Goal: Task Accomplishment & Management: Use online tool/utility

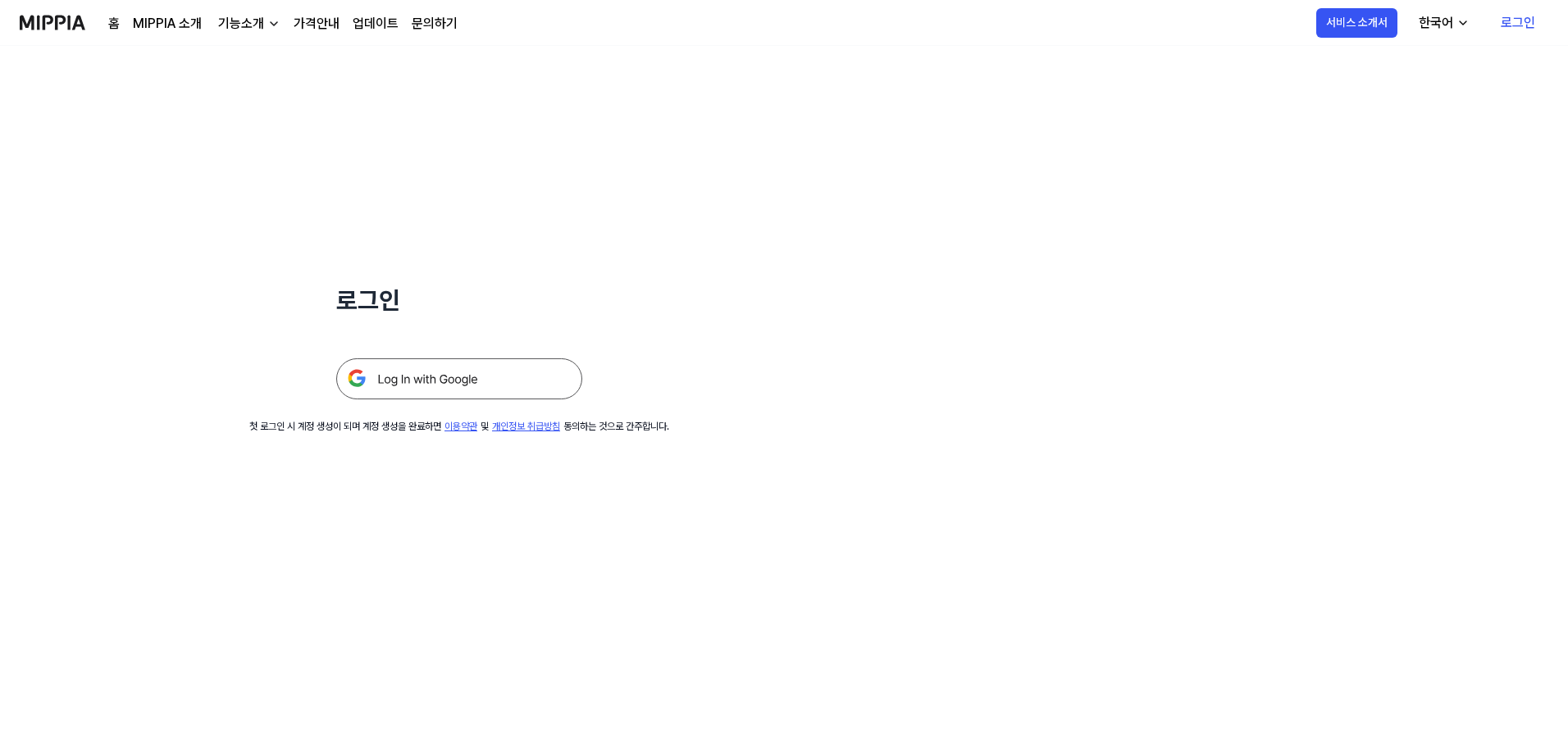
click at [495, 376] on img at bounding box center [459, 379] width 246 height 41
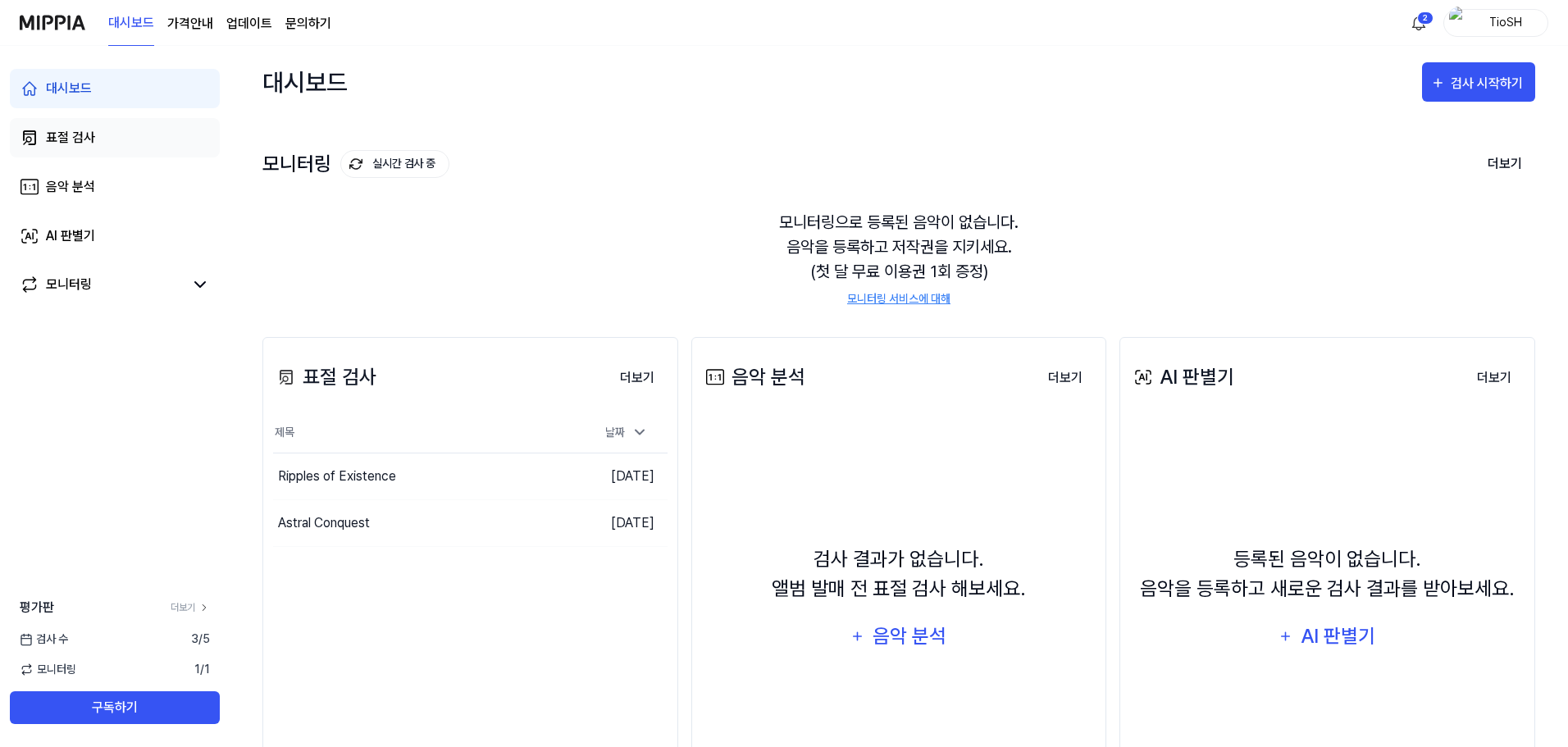
click at [103, 136] on link "표절 검사" at bounding box center [115, 138] width 210 height 39
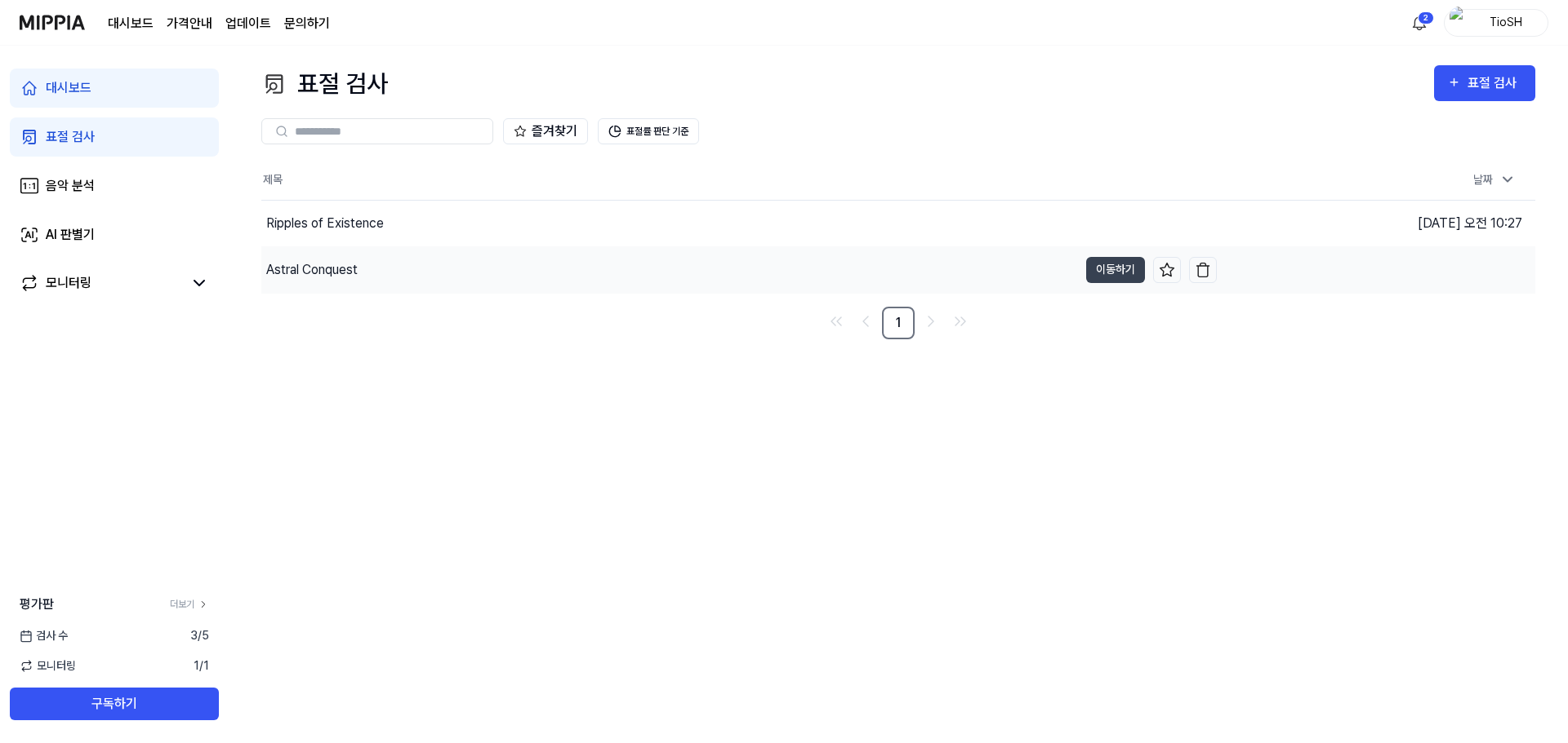
click at [337, 261] on div "Astral Conquest" at bounding box center [312, 269] width 92 height 19
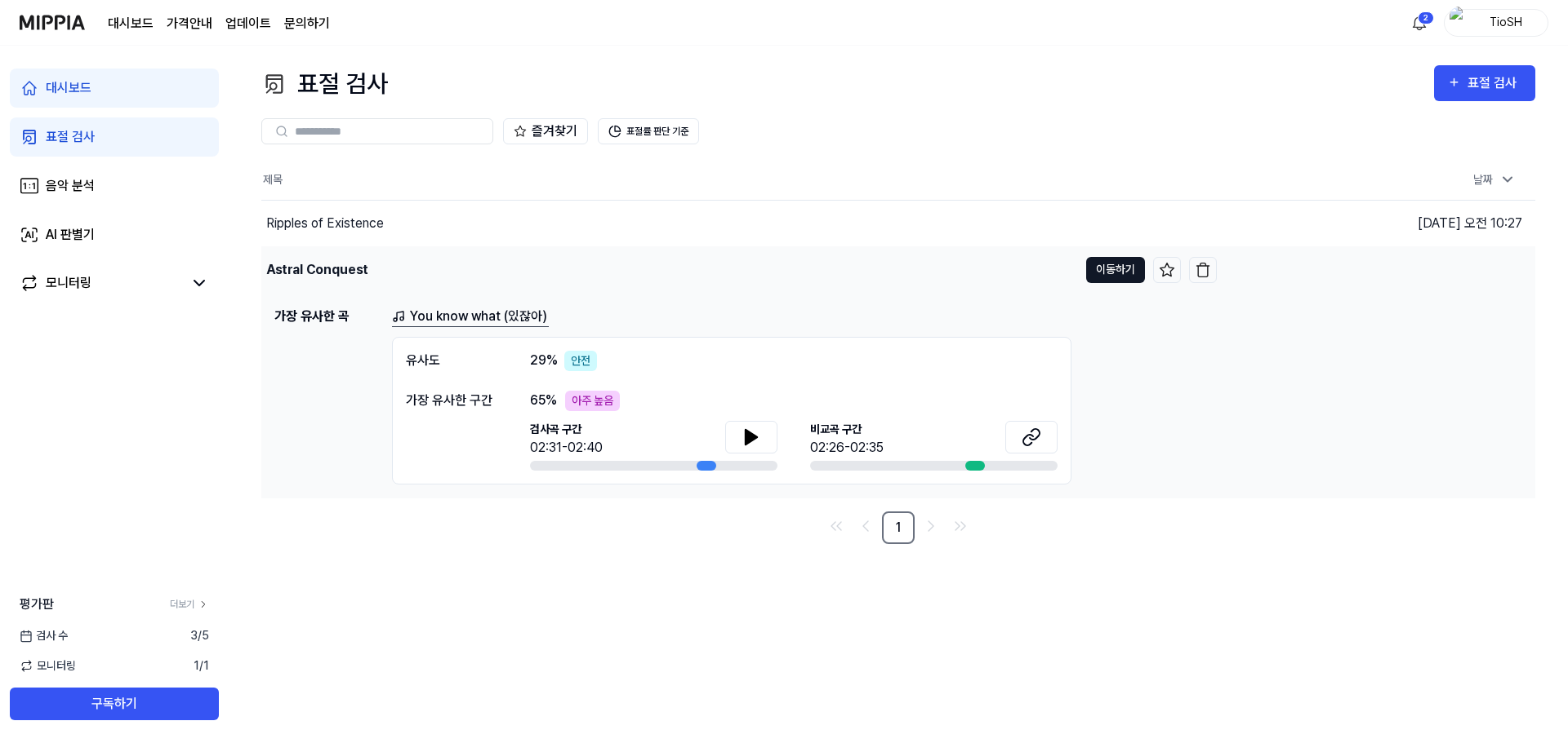
click at [1098, 270] on button "이동하기" at bounding box center [1115, 270] width 58 height 26
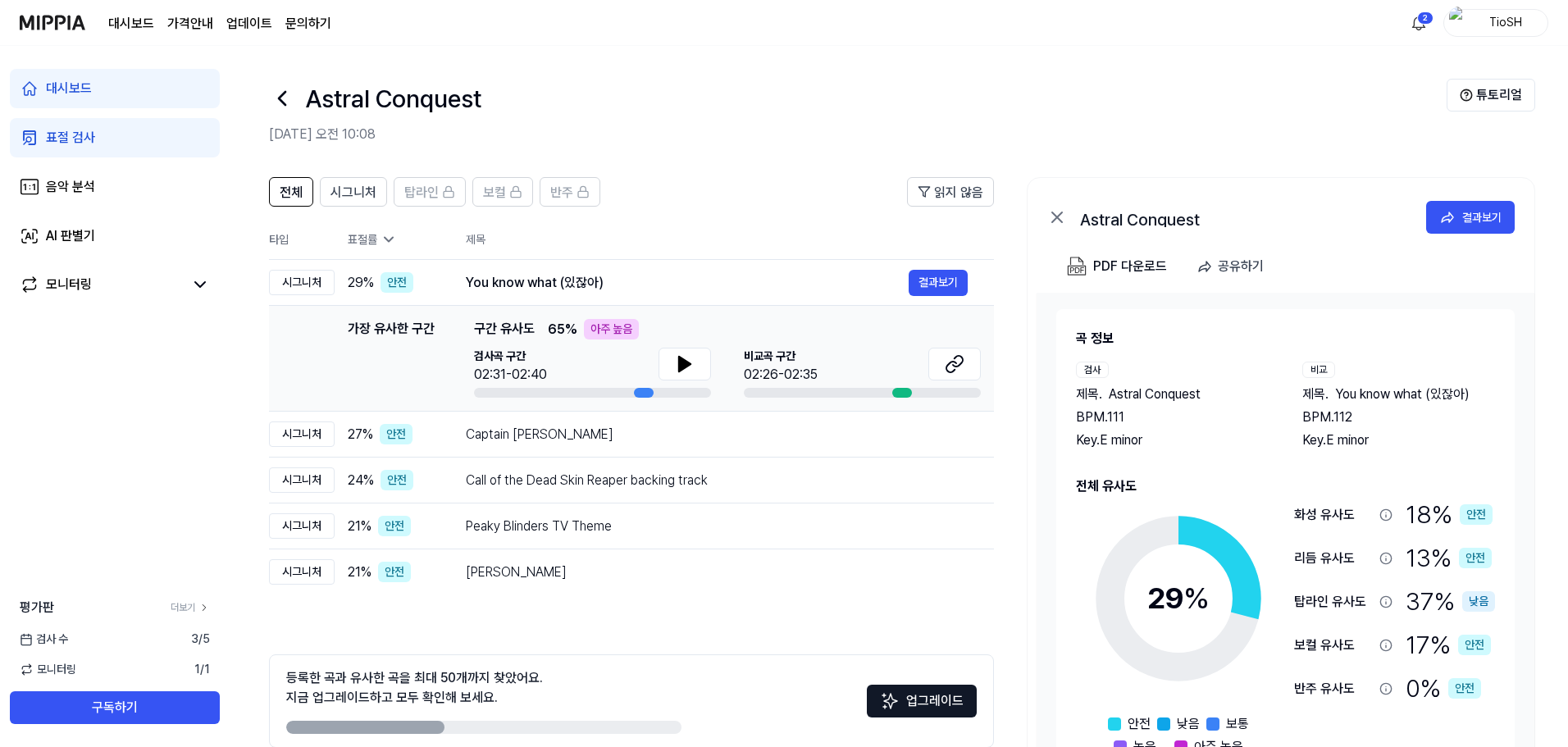
click at [1486, 25] on div "TioSH" at bounding box center [1505, 22] width 64 height 18
click at [1371, 210] on link "EN" at bounding box center [1443, 206] width 188 height 18
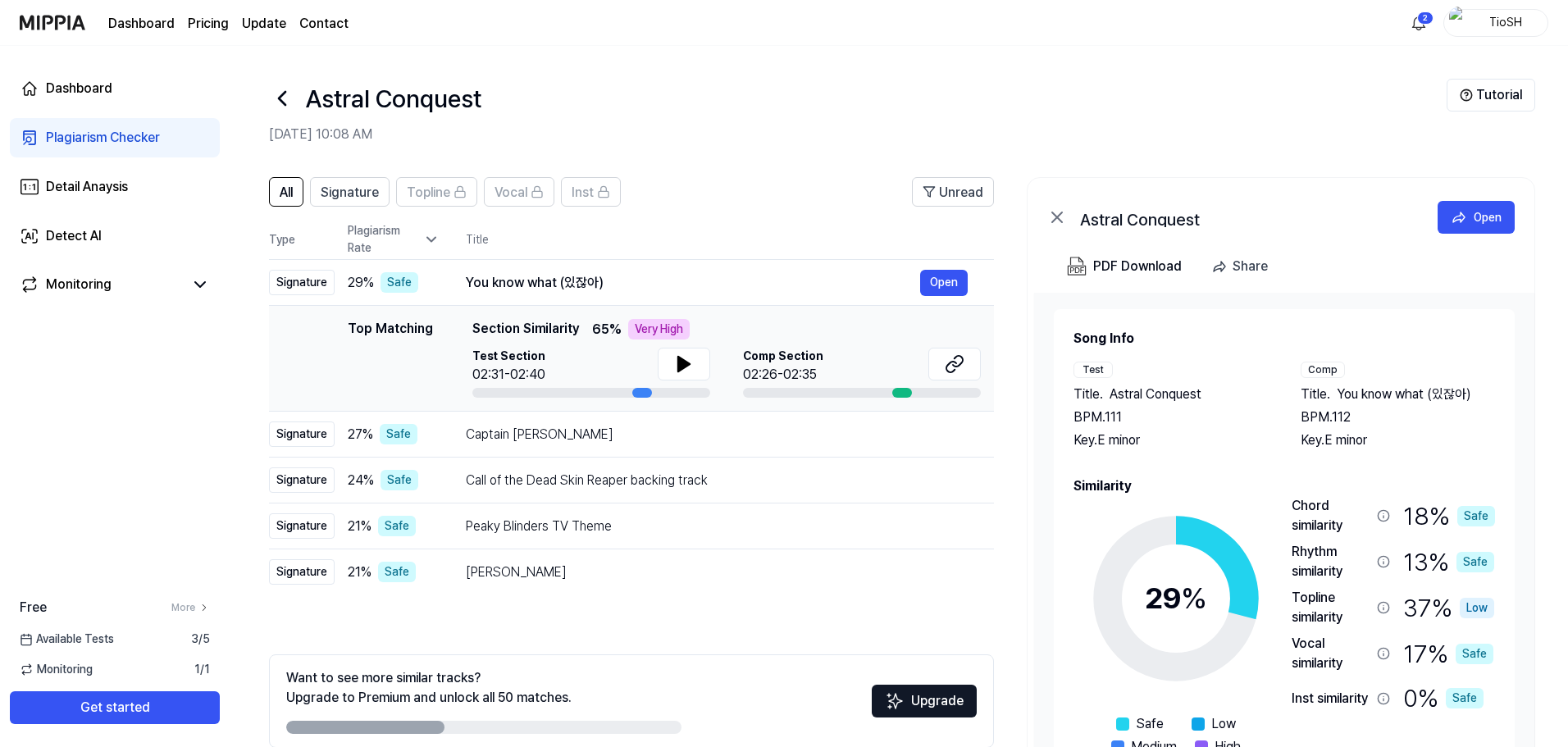
click at [862, 173] on div "All Signature Topline Vocal Inst Unread All Signature Topline Vocal Inst Type P…" at bounding box center [898, 494] width 1338 height 666
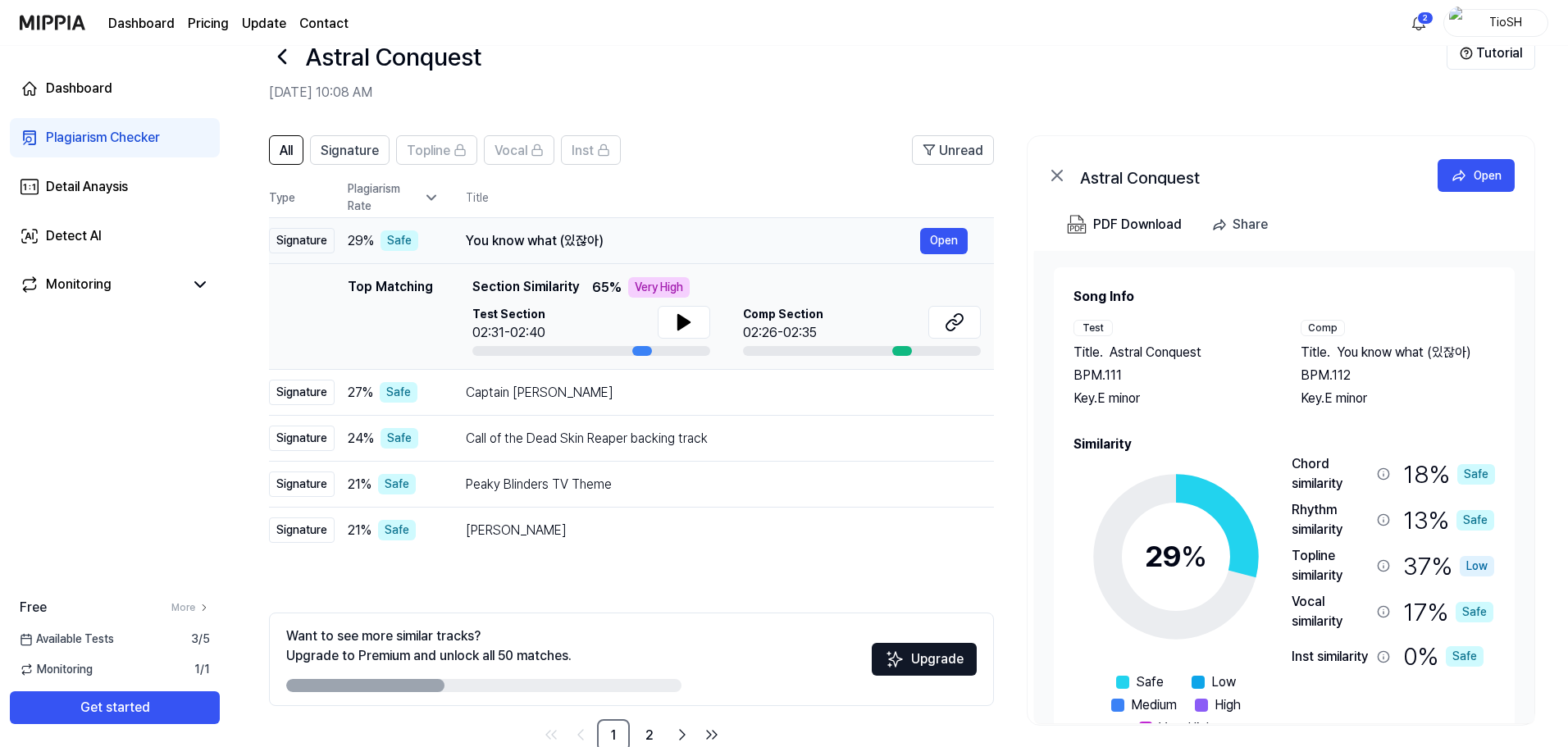
scroll to position [80, 0]
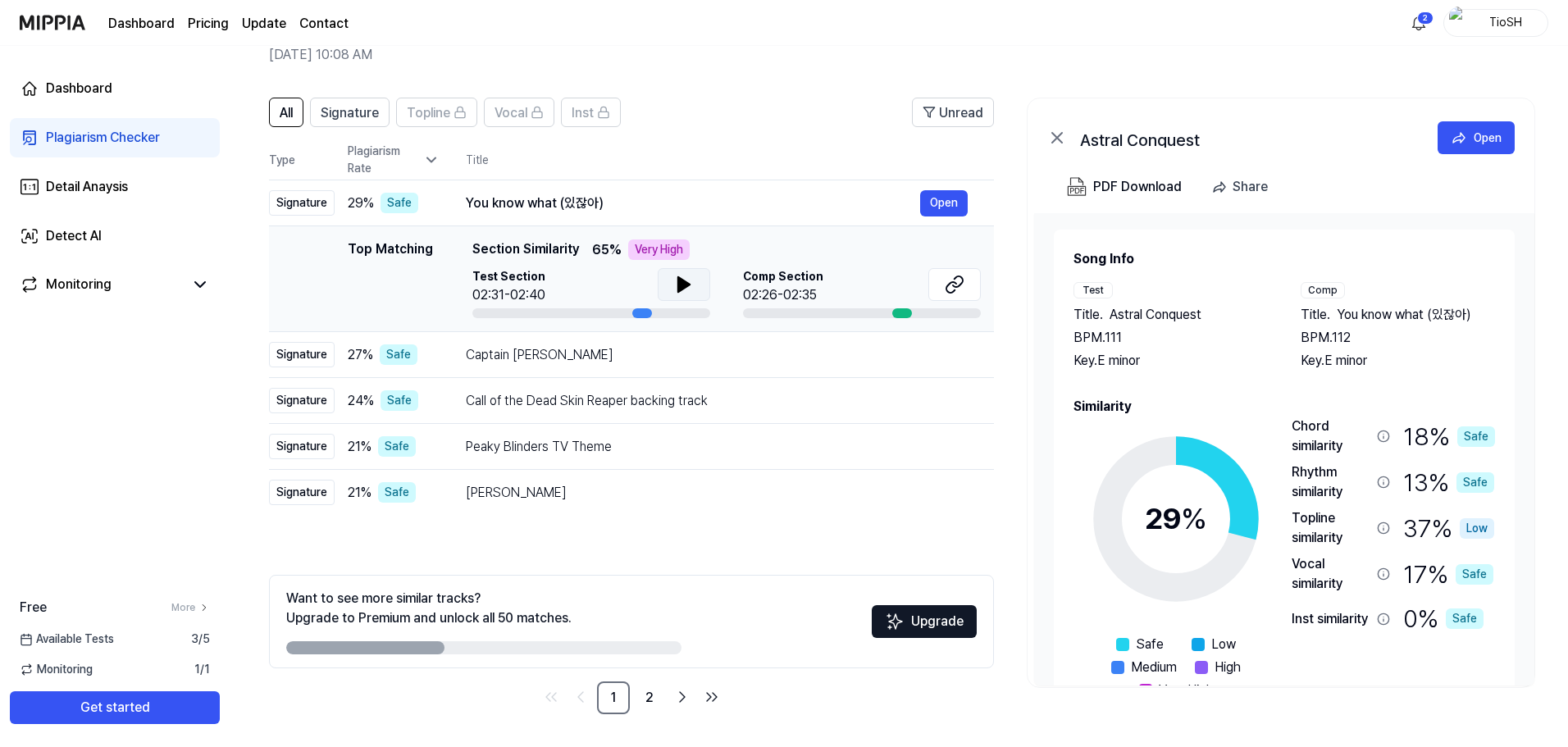
click at [678, 284] on icon at bounding box center [684, 284] width 11 height 15
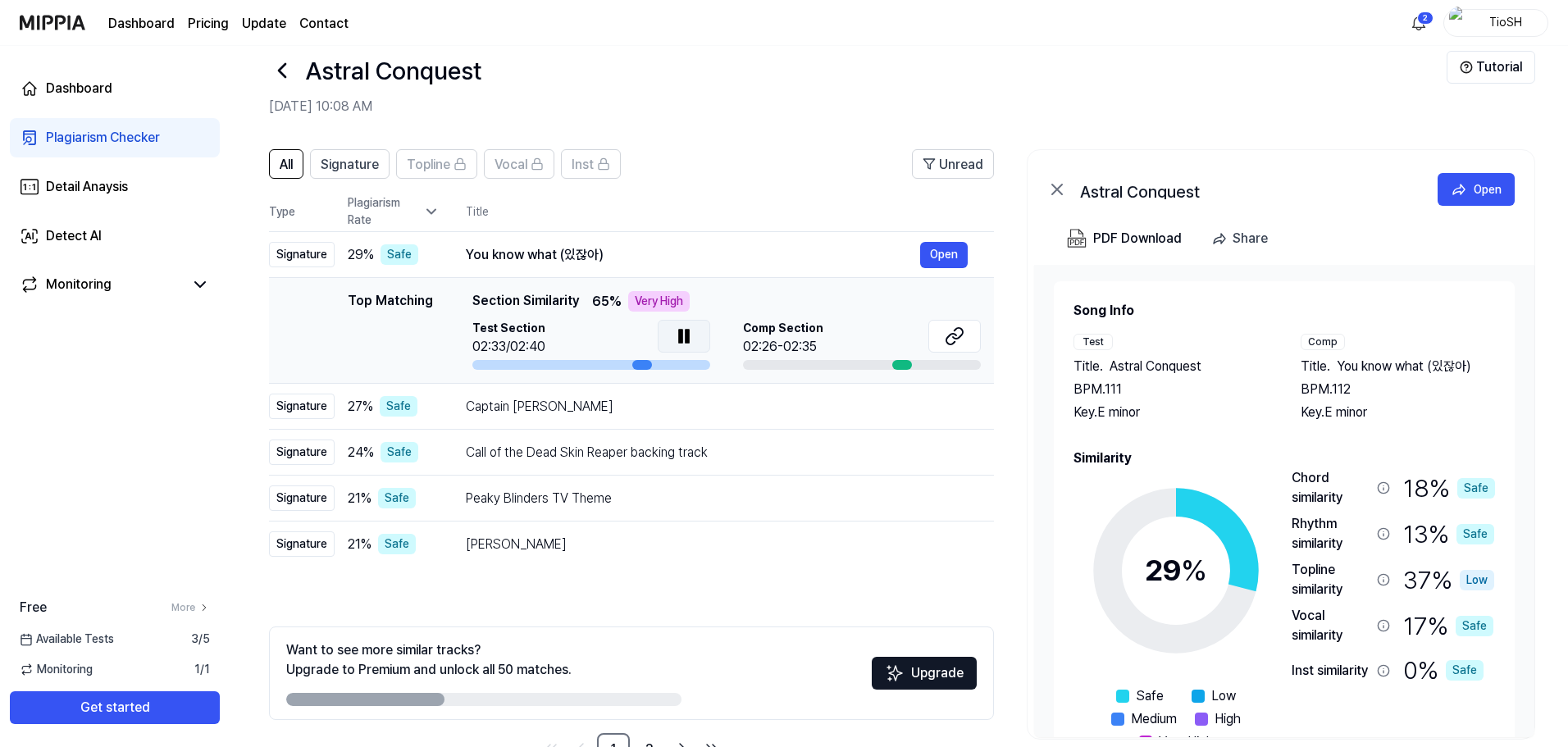
scroll to position [0, 0]
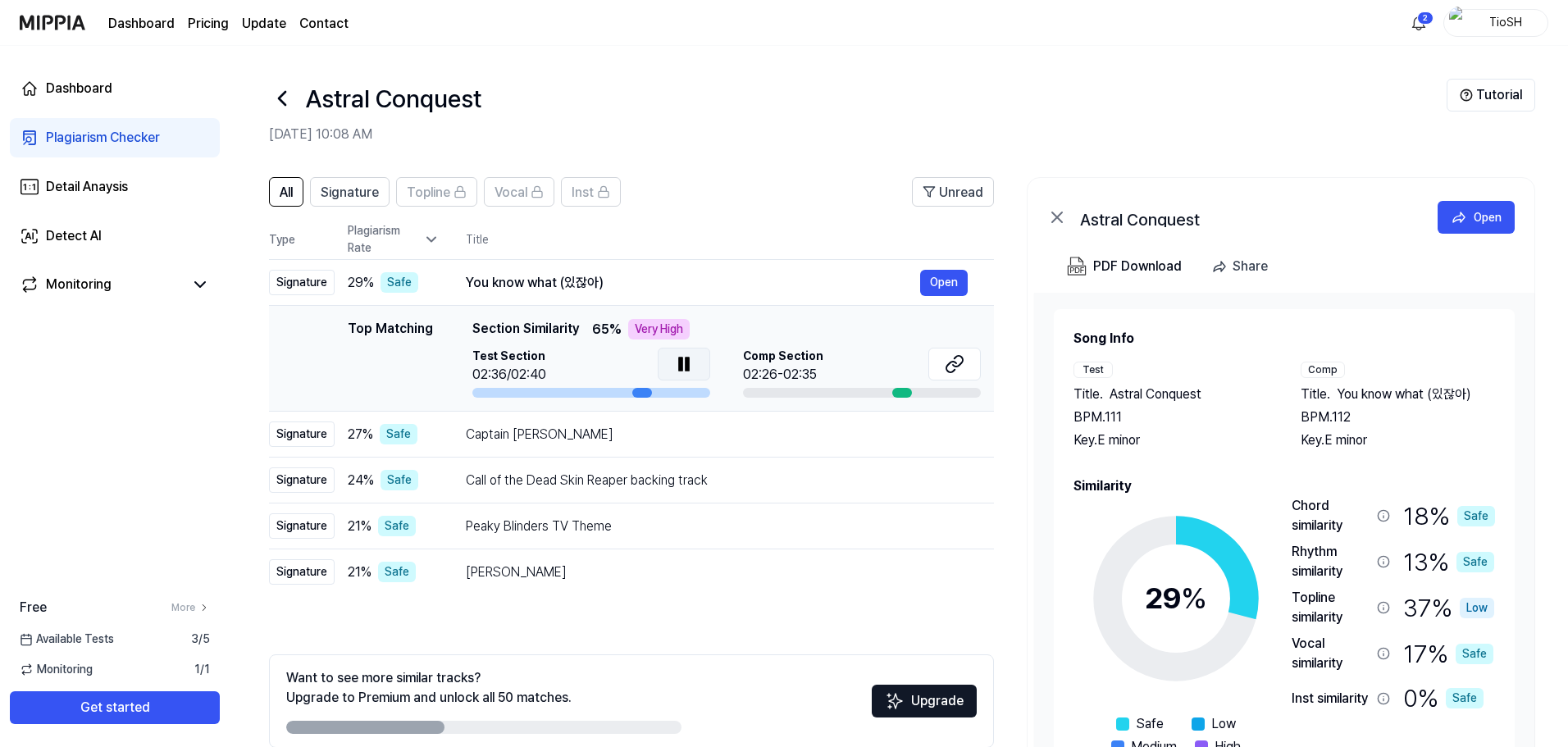
click at [687, 363] on icon at bounding box center [687, 364] width 4 height 13
click at [627, 435] on div "Captain [PERSON_NAME]" at bounding box center [692, 435] width 454 height 19
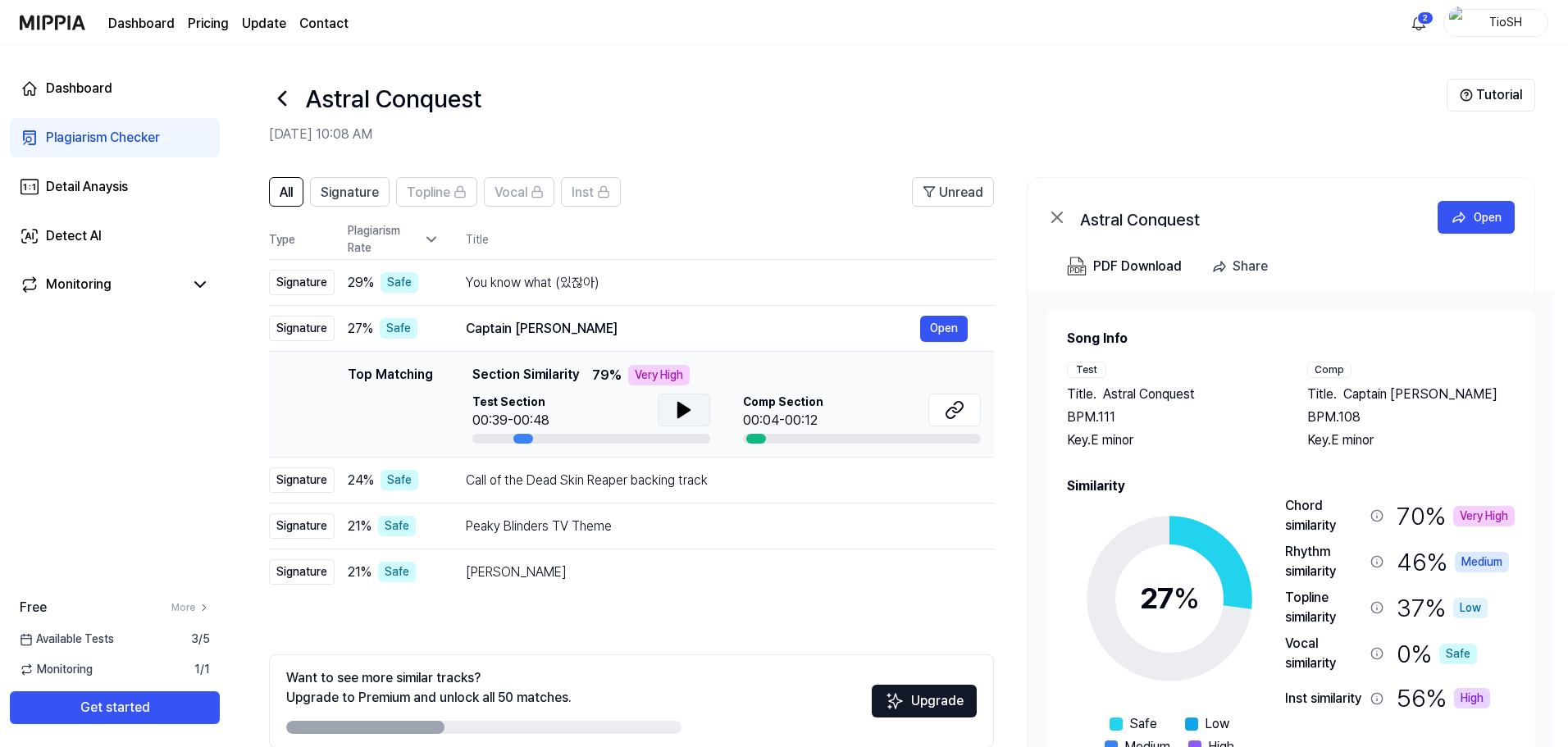
click at [670, 412] on button at bounding box center [684, 409] width 53 height 32
click at [940, 412] on button at bounding box center [954, 409] width 53 height 32
click at [798, 199] on header "All Signature Topline Vocal Inst Unread" at bounding box center [631, 198] width 725 height 43
click at [669, 415] on button at bounding box center [684, 409] width 53 height 32
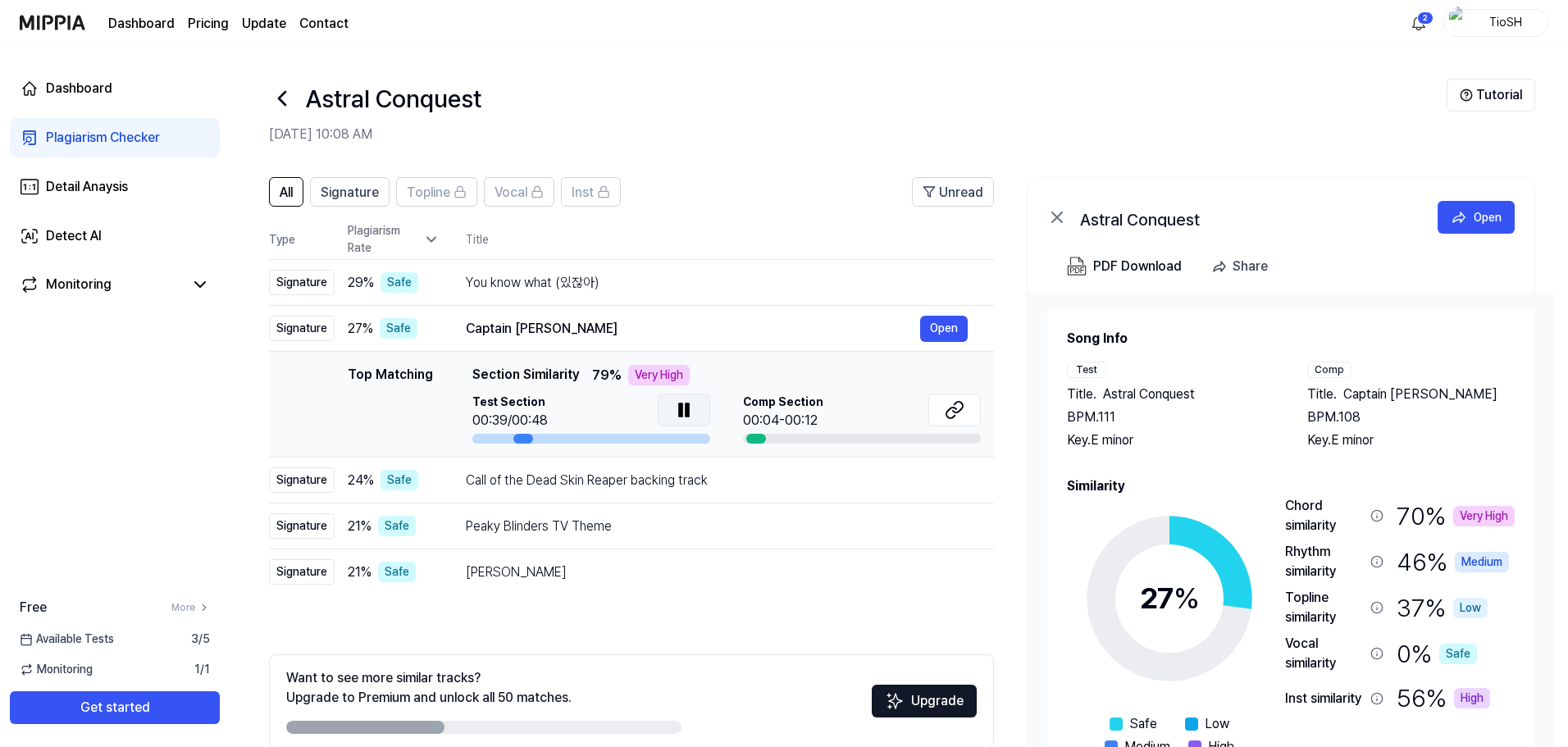
click at [670, 415] on button at bounding box center [684, 409] width 53 height 32
click at [611, 483] on div "Call of the Dead Skin Reaper backing track" at bounding box center [692, 480] width 454 height 19
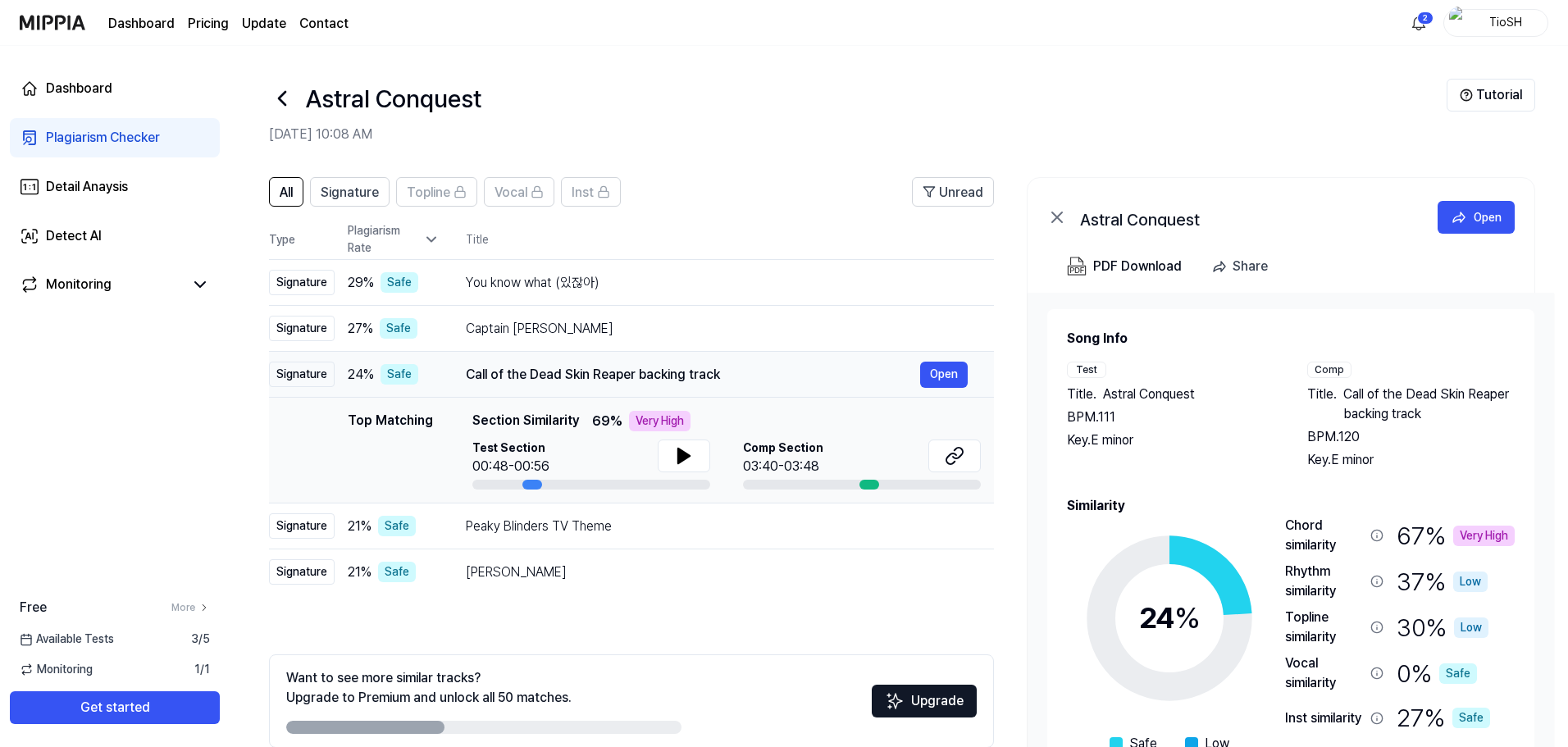
click at [621, 371] on div "Call of the Dead Skin Reaper backing track" at bounding box center [692, 374] width 454 height 19
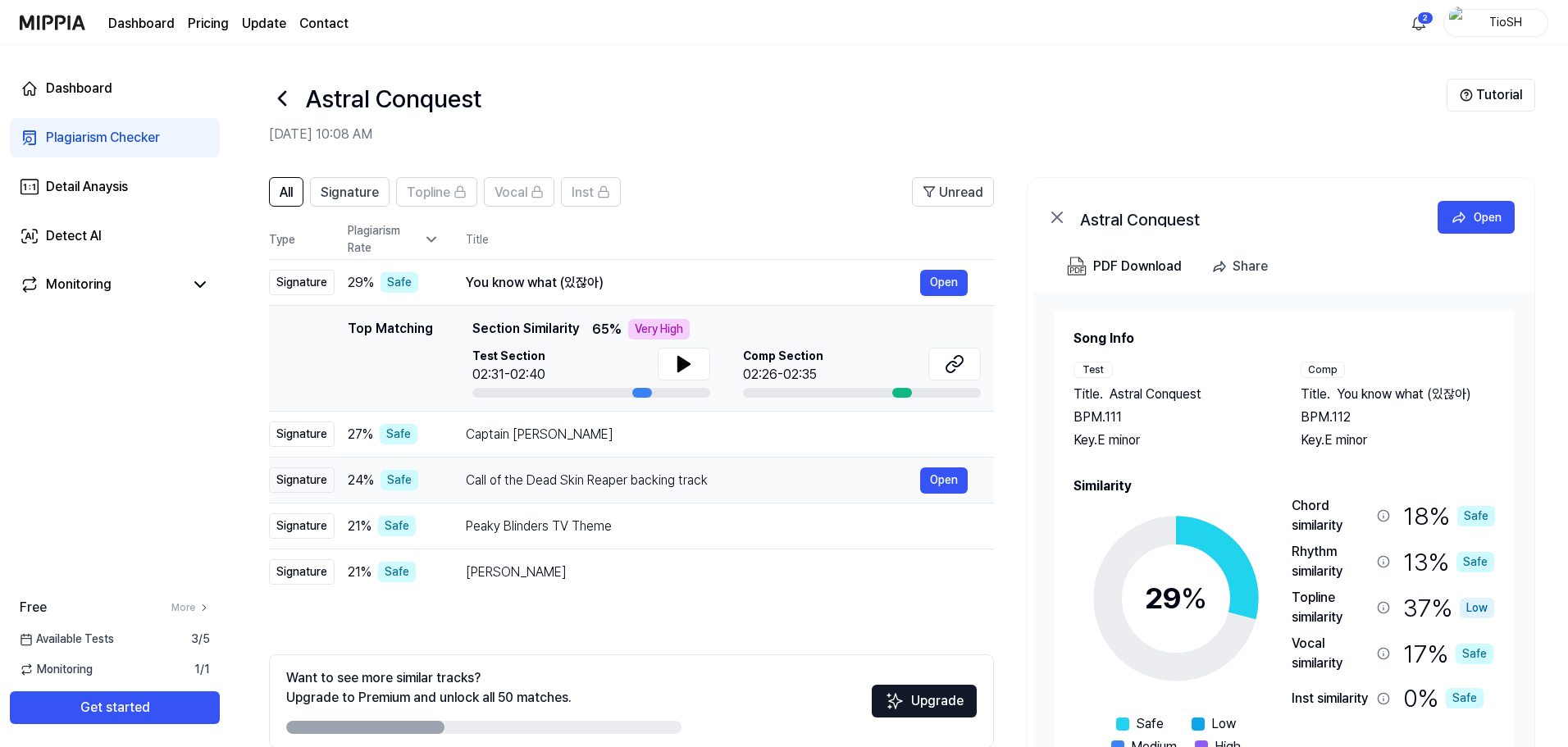
click at [650, 471] on div "Call of the Dead Skin Reaper backing track" at bounding box center [692, 480] width 454 height 19
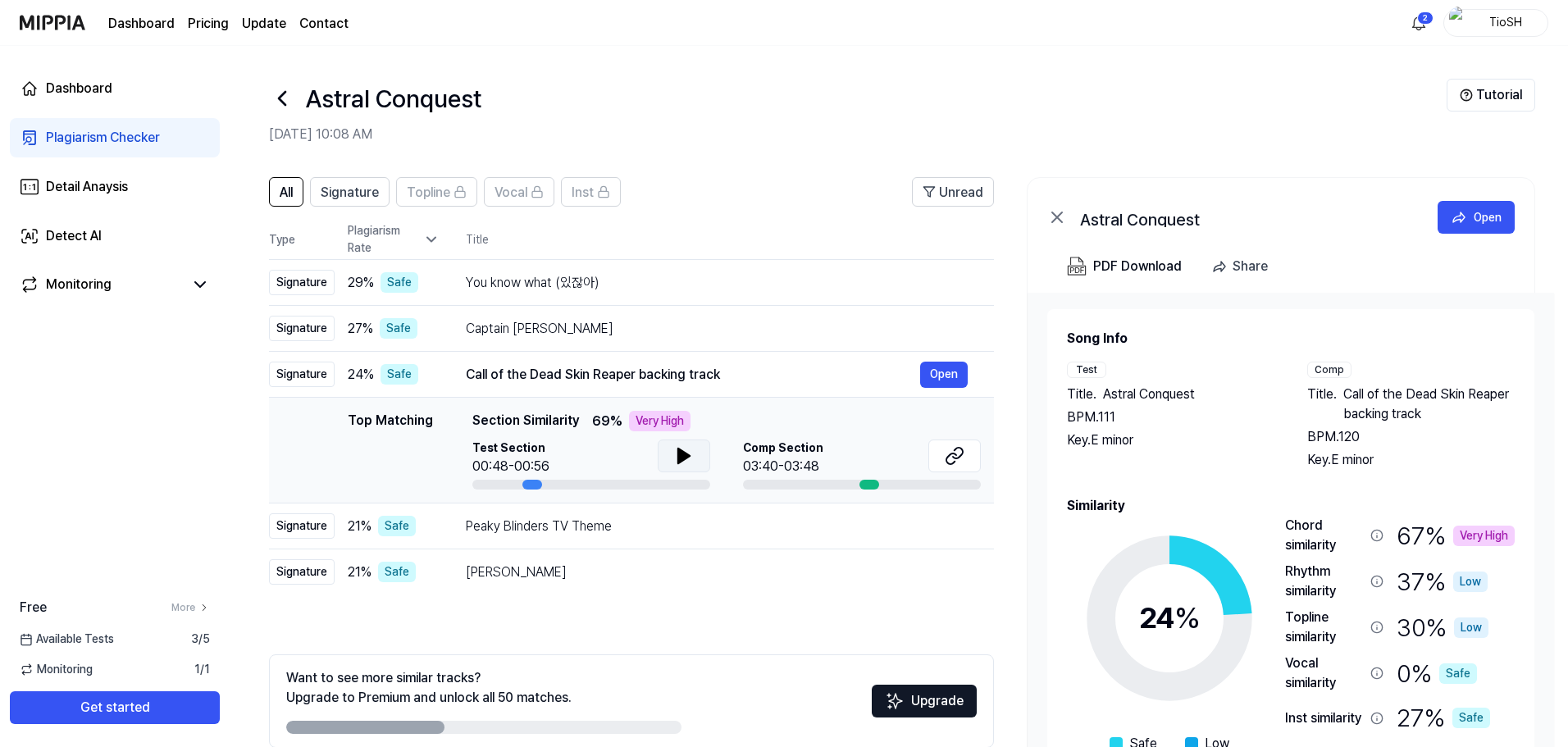
click at [685, 453] on icon at bounding box center [684, 456] width 11 height 15
click at [685, 453] on icon at bounding box center [687, 456] width 4 height 13
click at [606, 522] on div "Peaky Blinders TV Theme" at bounding box center [692, 527] width 454 height 19
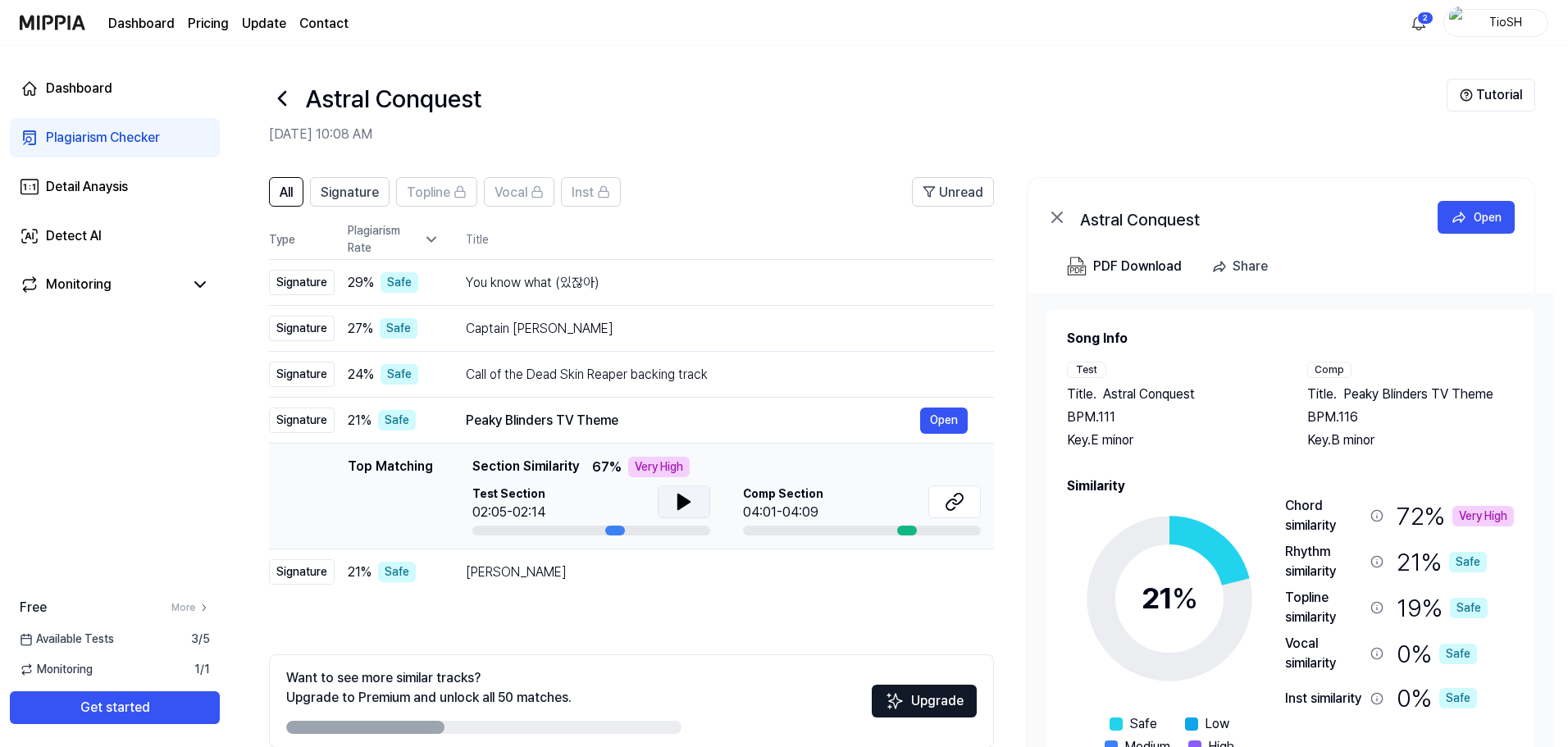
click at [664, 499] on button at bounding box center [684, 502] width 53 height 32
click at [692, 507] on icon at bounding box center [684, 502] width 19 height 19
click at [966, 502] on button at bounding box center [954, 502] width 53 height 32
click at [770, 590] on td "[PERSON_NAME] Open" at bounding box center [717, 573] width 555 height 46
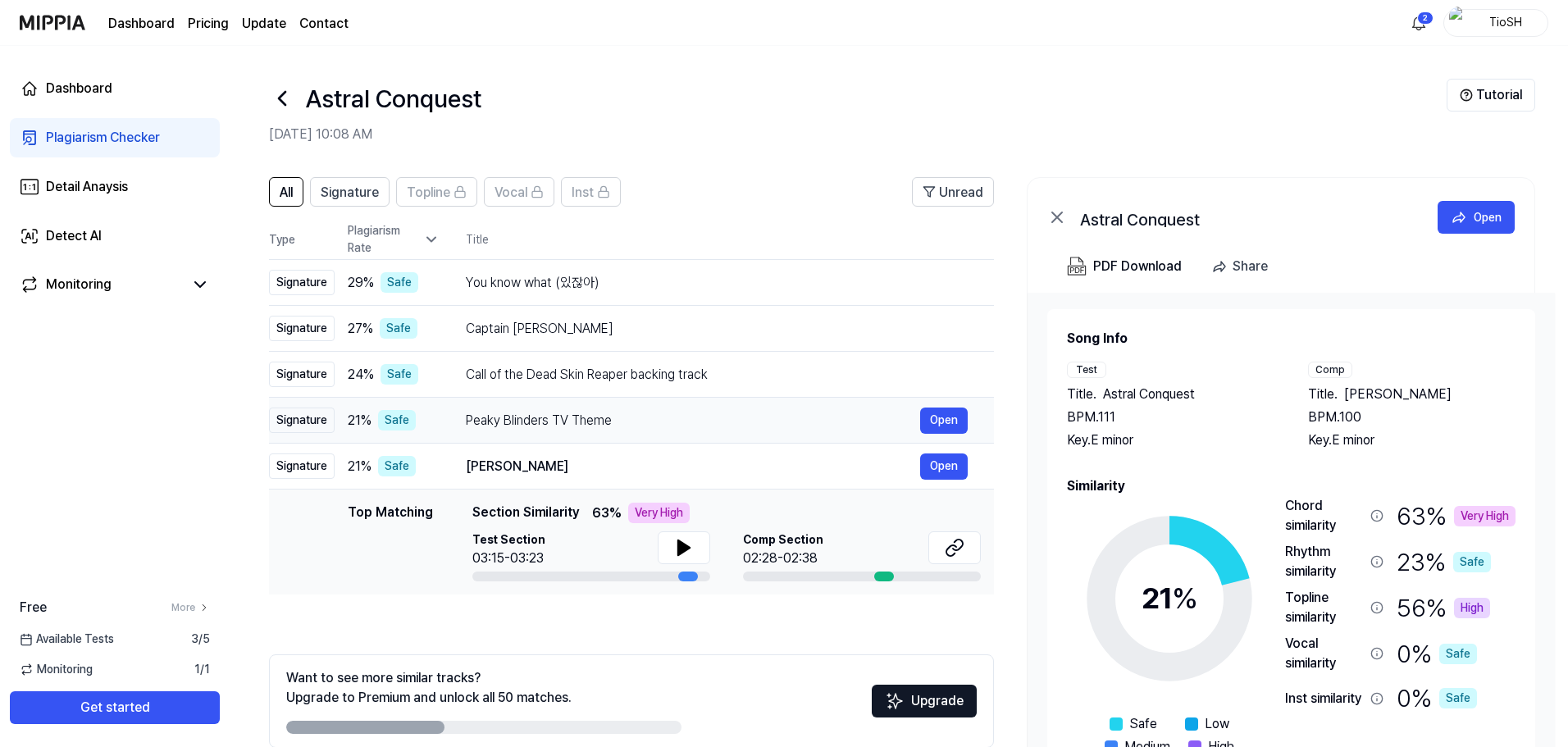
click at [670, 423] on div "Peaky Blinders TV Theme" at bounding box center [692, 421] width 454 height 19
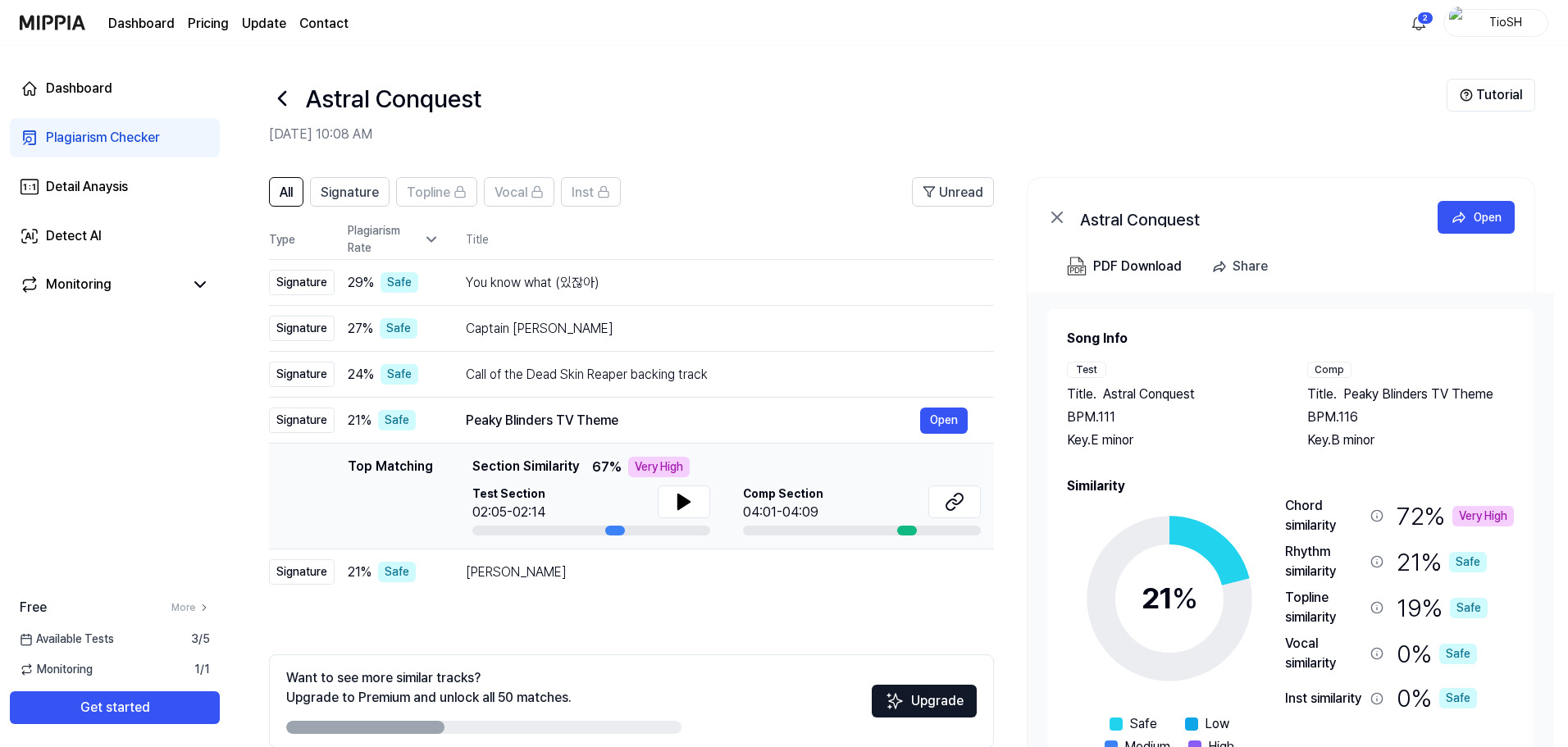
click at [208, 23] on page\) "Pricing" at bounding box center [208, 24] width 41 height 19
